Goal: Transaction & Acquisition: Purchase product/service

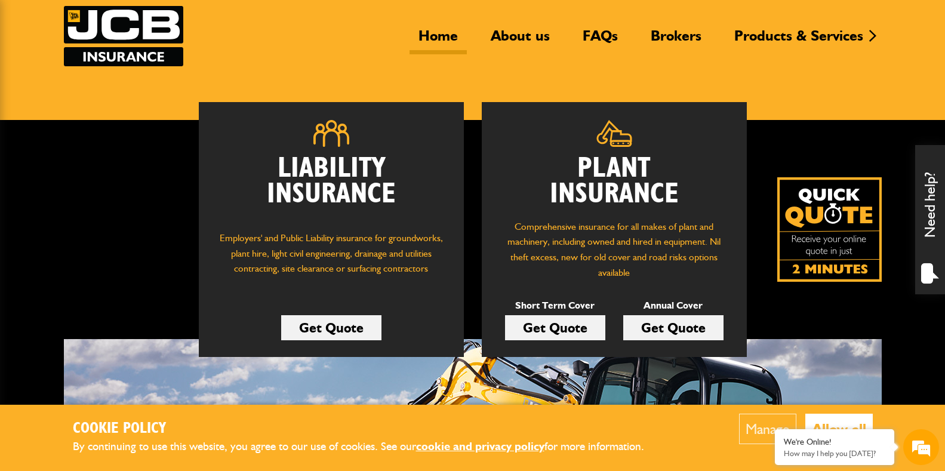
scroll to position [159, 0]
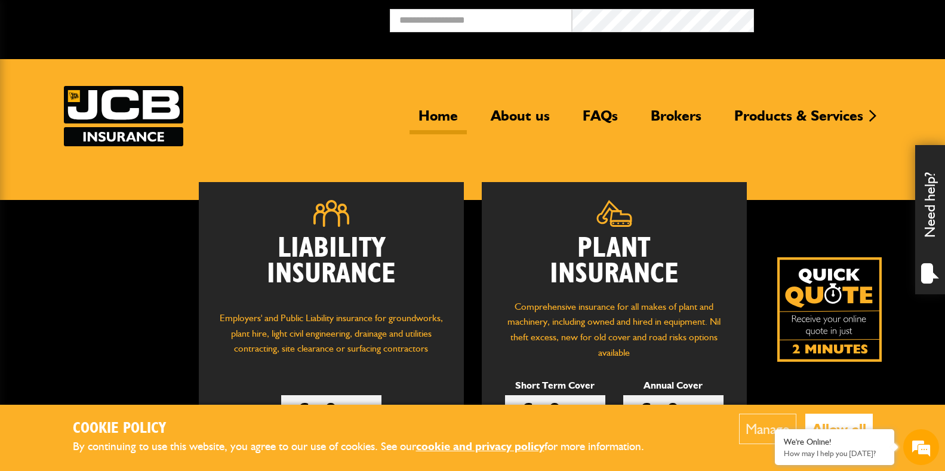
scroll to position [155, 0]
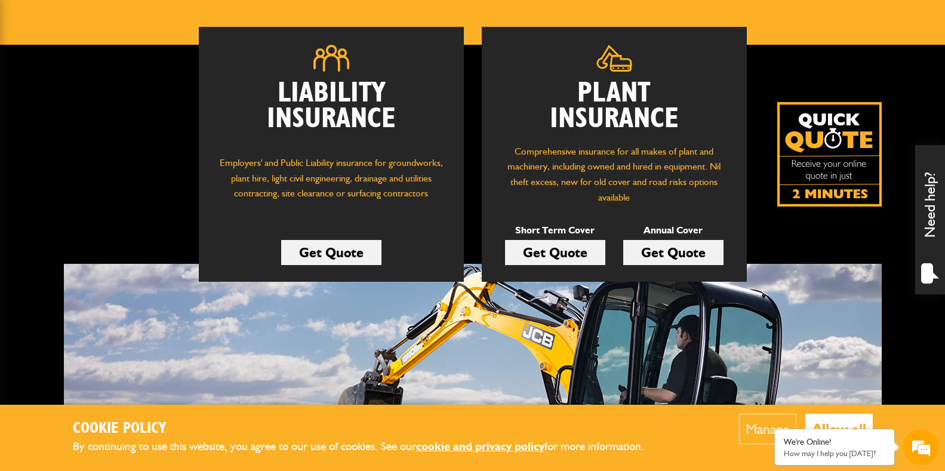
click at [536, 254] on link "Get Quote" at bounding box center [555, 252] width 100 height 25
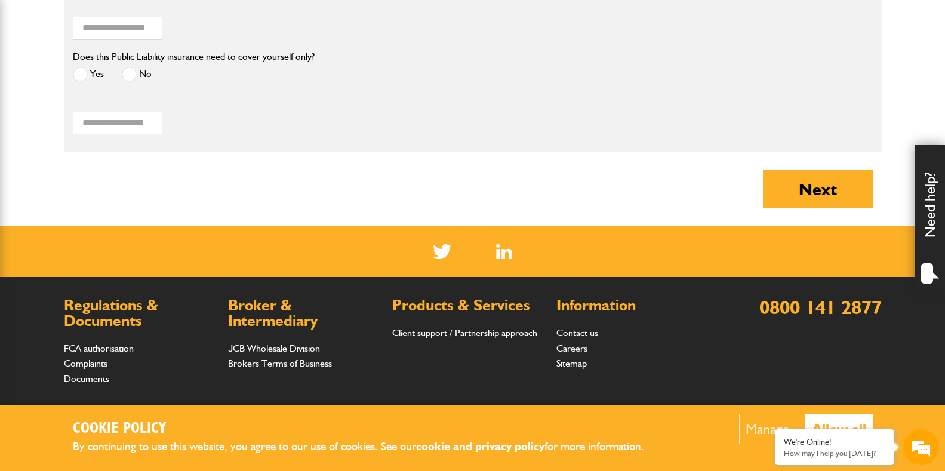
scroll to position [1253, 0]
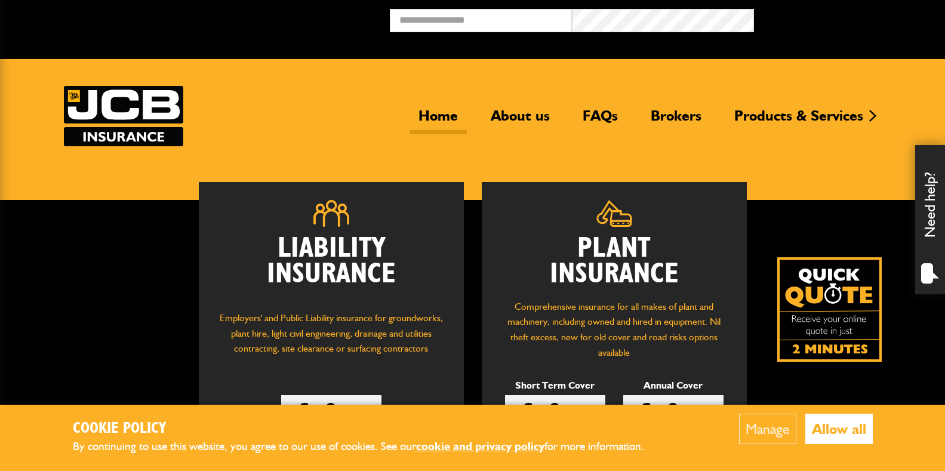
scroll to position [152, 0]
